Goal: Find specific page/section: Find specific page/section

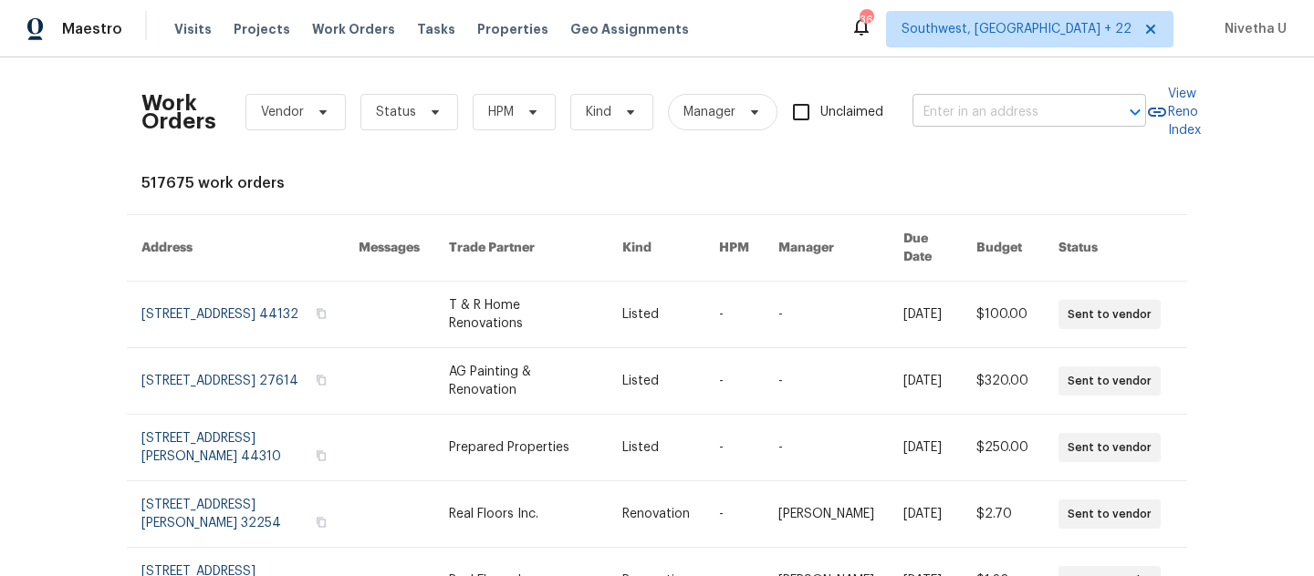
click at [932, 124] on input "text" at bounding box center [1003, 113] width 182 height 28
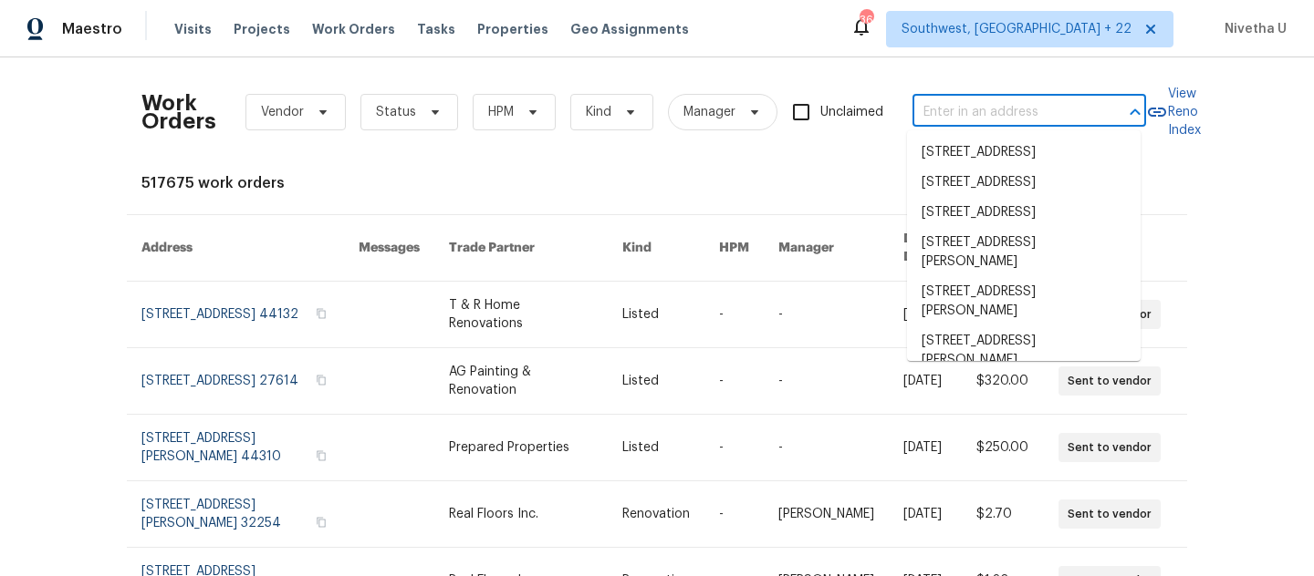
paste input "[STREET_ADDRESS]"
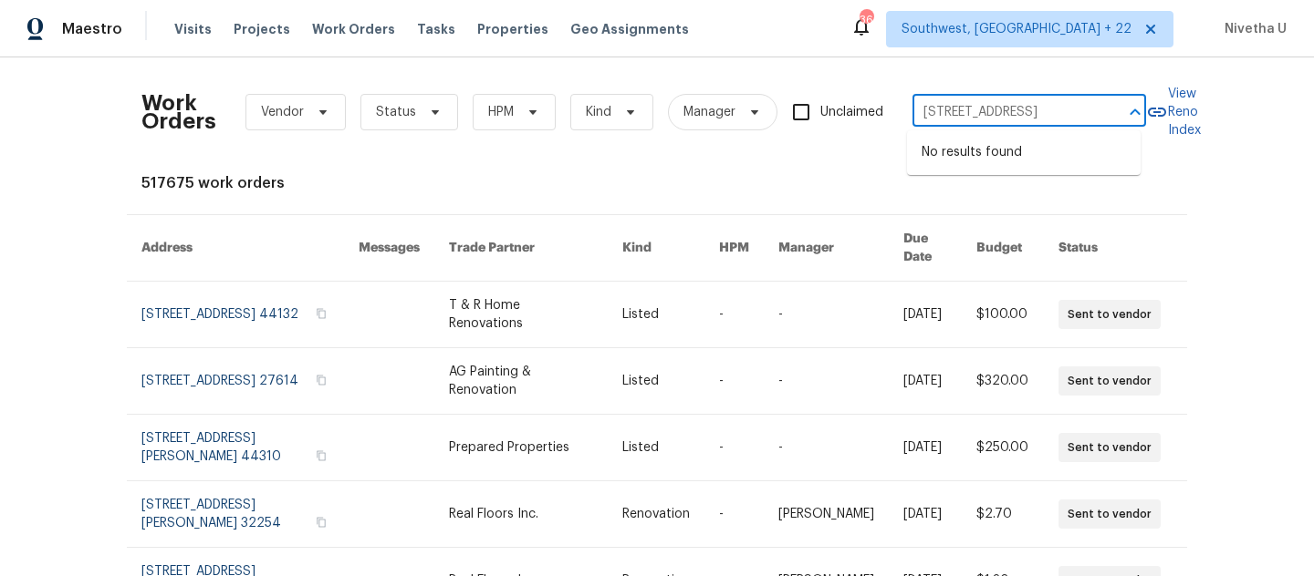
type input "[STREET_ADDRESS]"
click at [1084, 43] on span "Southwest, [GEOGRAPHIC_DATA] + 22" at bounding box center [1029, 29] width 287 height 36
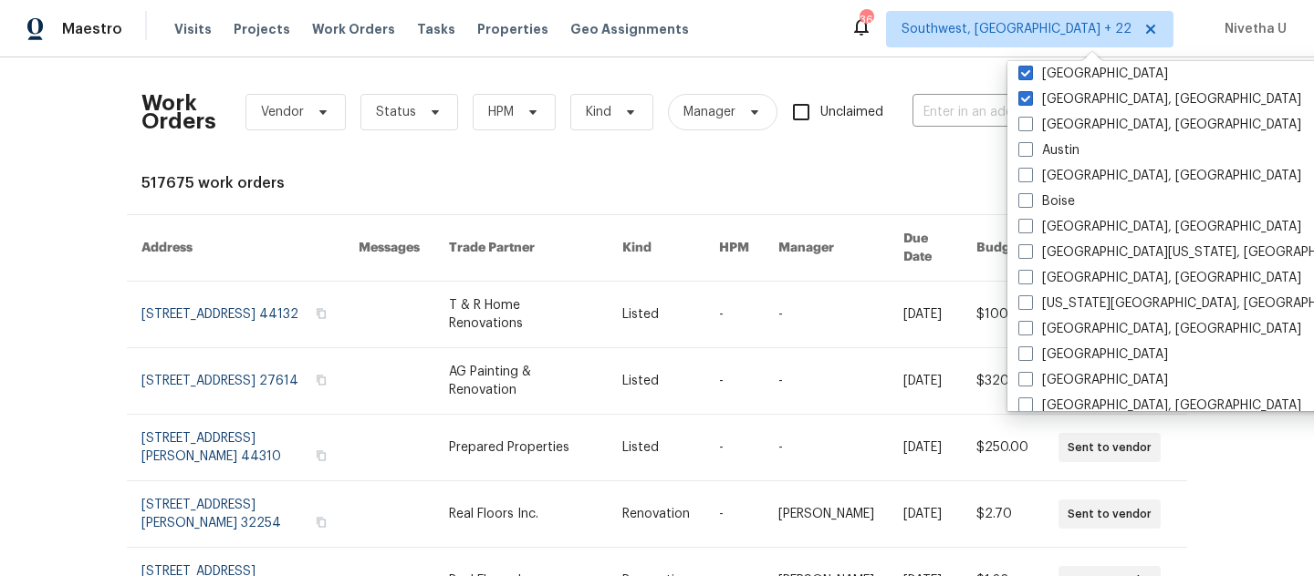
scroll to position [535, 0]
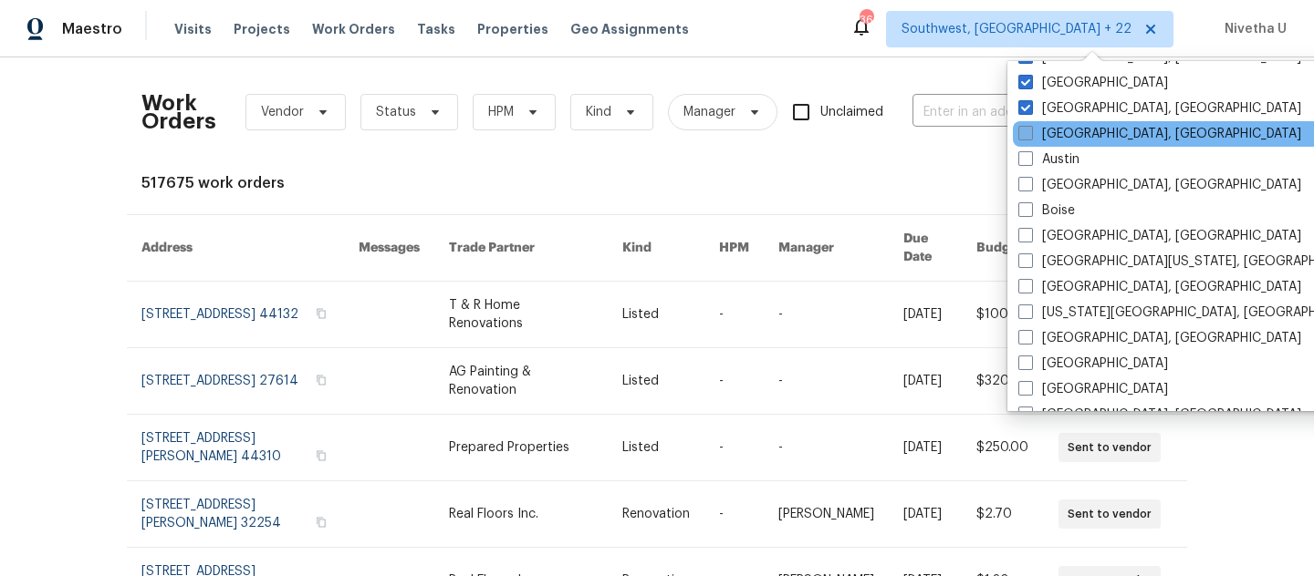
click at [1060, 131] on label "[GEOGRAPHIC_DATA], [GEOGRAPHIC_DATA]" at bounding box center [1159, 134] width 283 height 18
click at [1030, 131] on input "[GEOGRAPHIC_DATA], [GEOGRAPHIC_DATA]" at bounding box center [1024, 131] width 12 height 12
checkbox input "true"
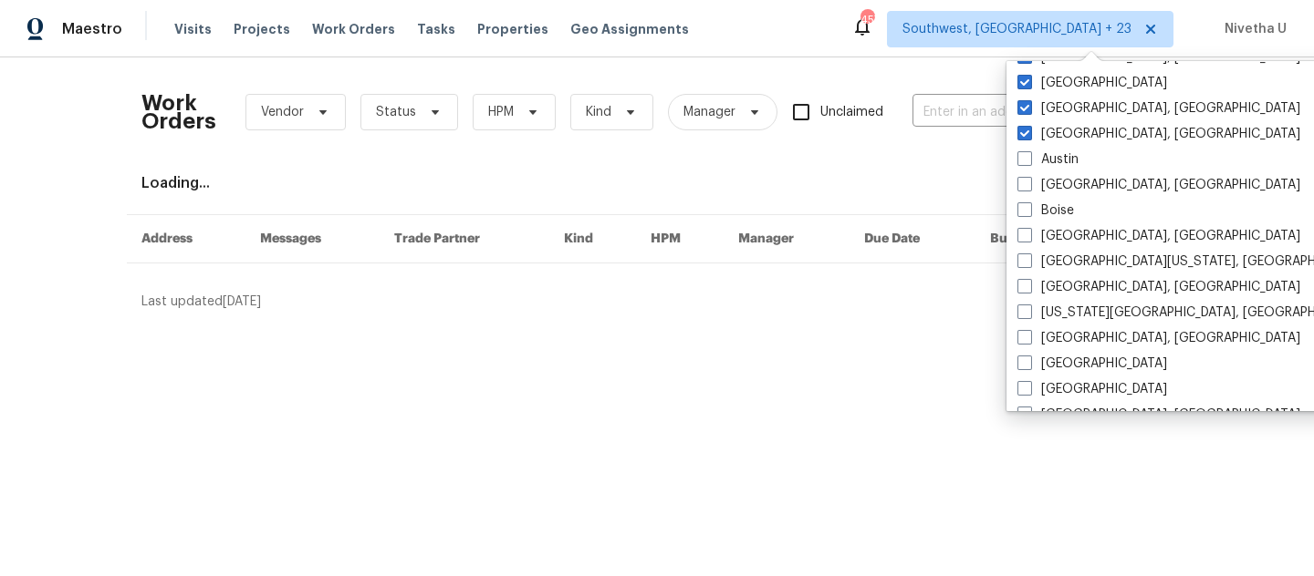
click at [905, 129] on div "Work Orders Vendor Status HPM Kind Manager Unclaimed ​" at bounding box center [643, 112] width 1004 height 80
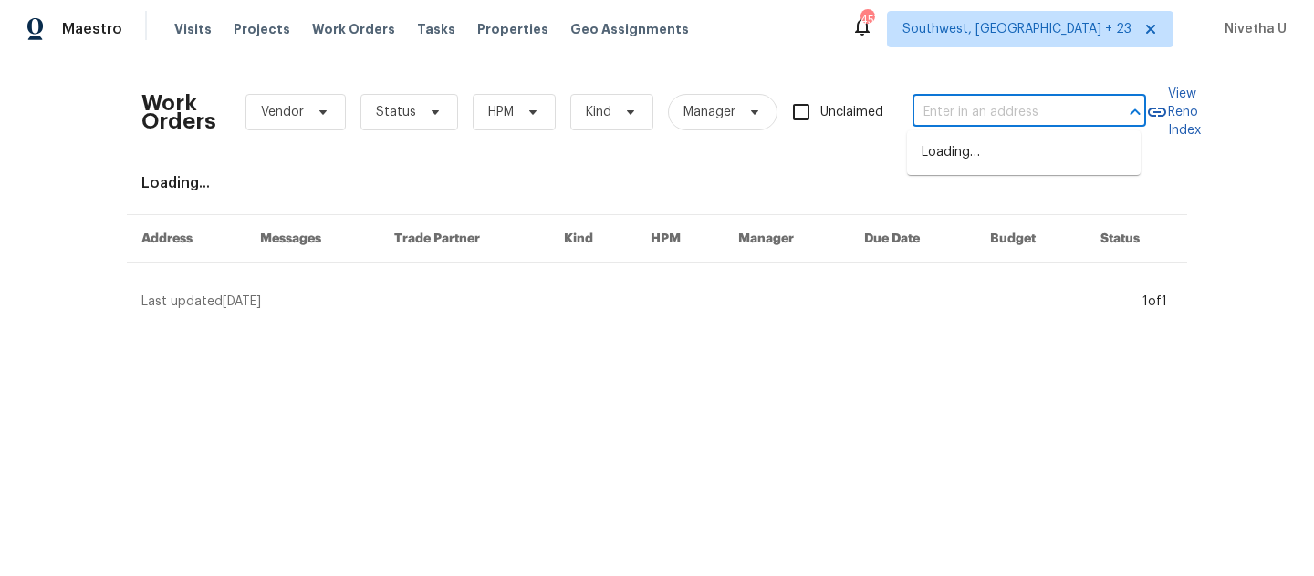
click at [914, 124] on input "text" at bounding box center [1003, 113] width 182 height 28
paste input "[STREET_ADDRESS]"
type input "[STREET_ADDRESS]"
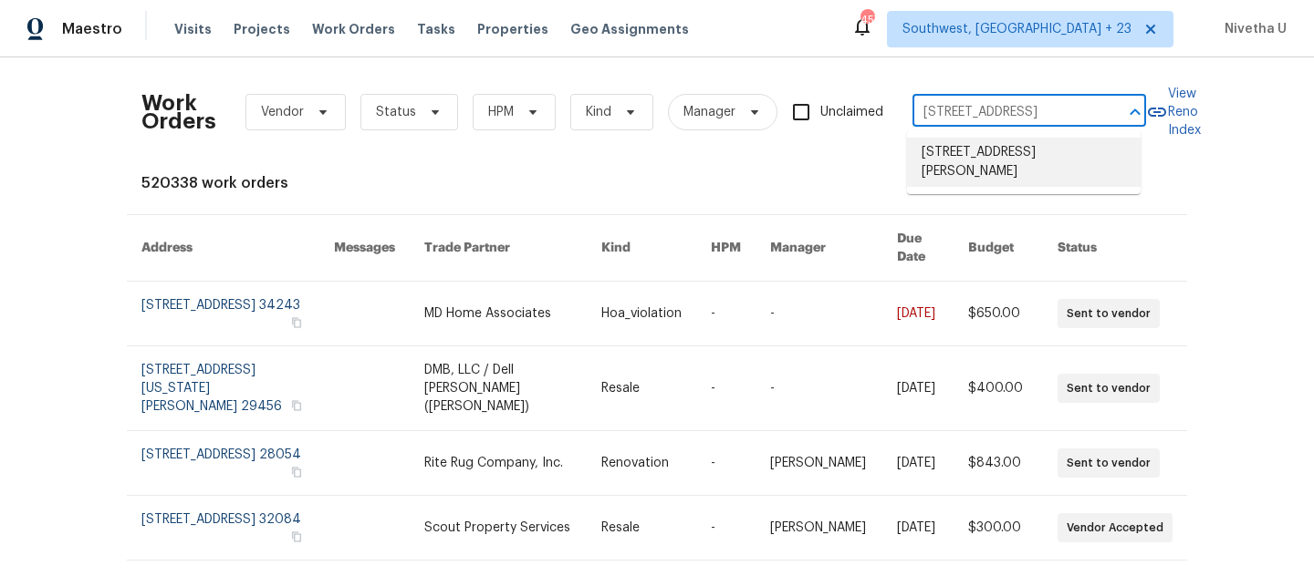
click at [968, 159] on li "[STREET_ADDRESS][PERSON_NAME]" at bounding box center [1024, 162] width 234 height 49
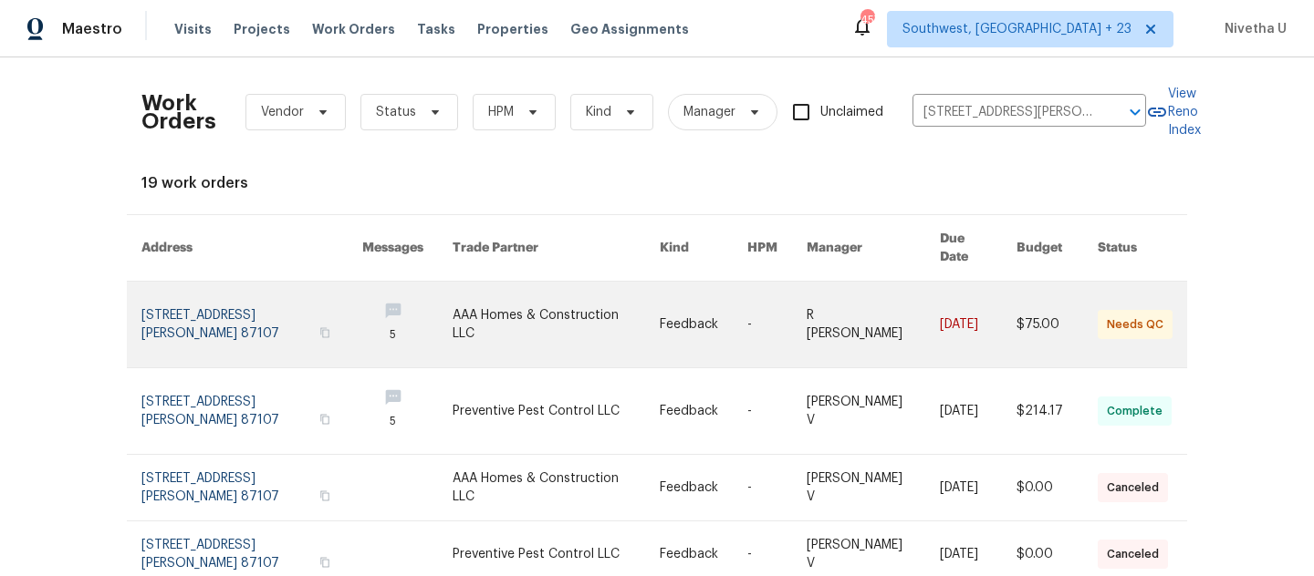
click at [231, 303] on link at bounding box center [251, 325] width 221 height 86
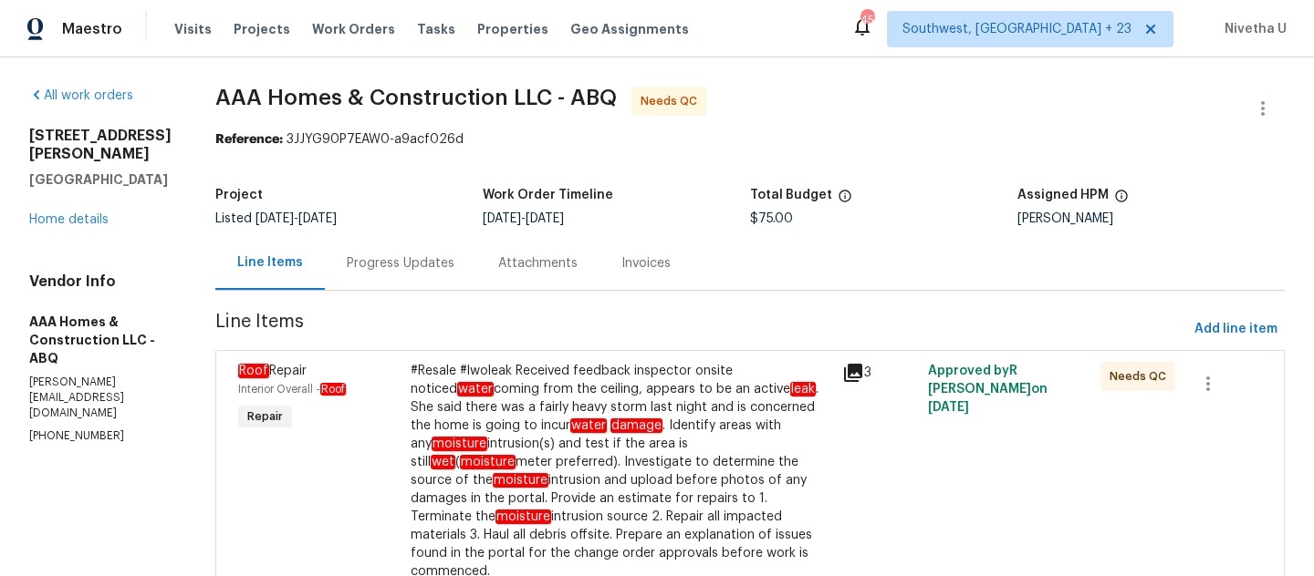
click at [65, 247] on div "All work orders [STREET_ADDRESS] Home details Vendor Info AAA Homes & Construct…" at bounding box center [100, 266] width 142 height 358
click at [65, 226] on link "Home details" at bounding box center [68, 219] width 79 height 13
